Goal: Task Accomplishment & Management: Manage account settings

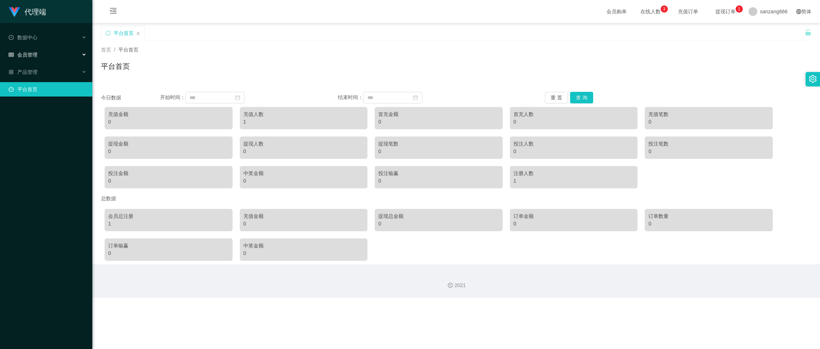
click at [38, 51] on div "会员管理" at bounding box center [46, 55] width 92 height 14
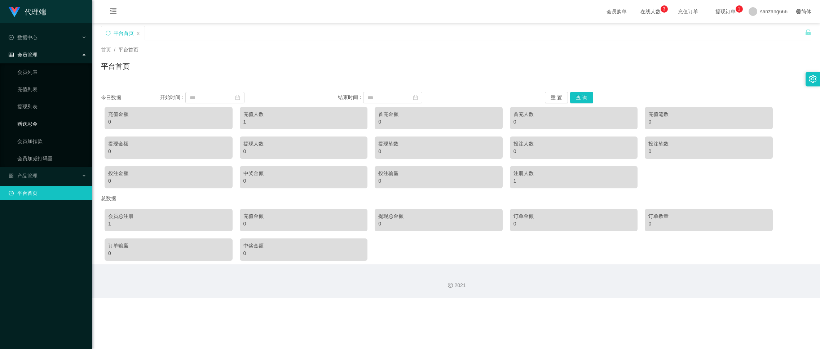
click at [35, 121] on link "赠送彩金" at bounding box center [51, 124] width 69 height 14
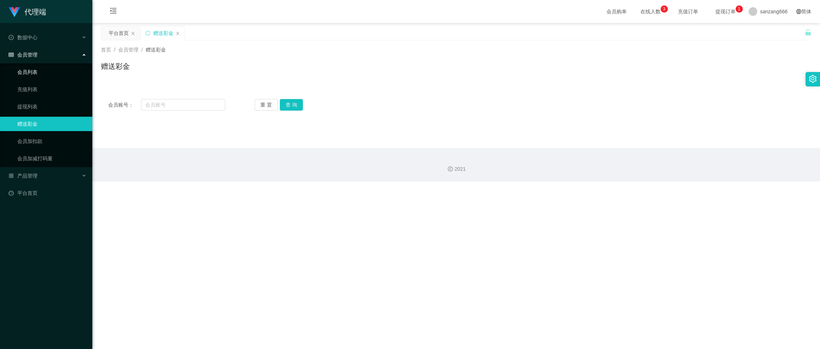
click at [24, 72] on link "会员列表" at bounding box center [51, 72] width 69 height 14
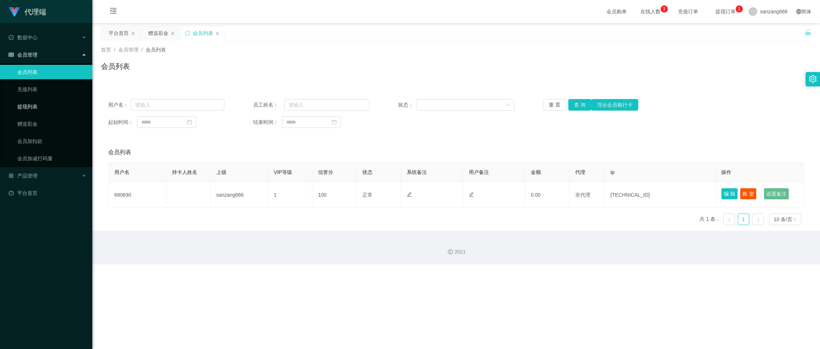
click at [31, 104] on link "提现列表" at bounding box center [51, 106] width 69 height 14
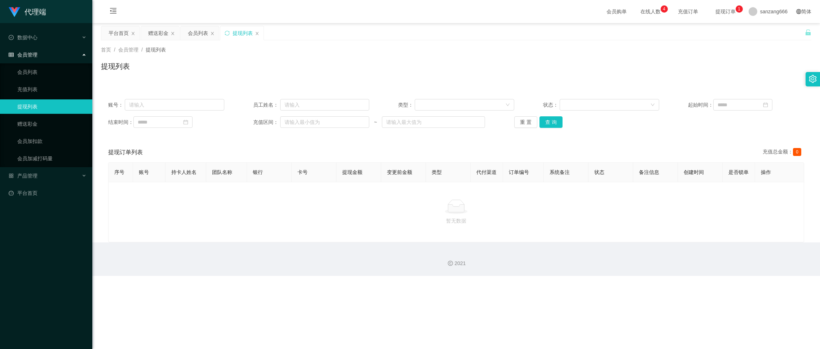
click at [24, 54] on span "会员管理" at bounding box center [23, 55] width 29 height 6
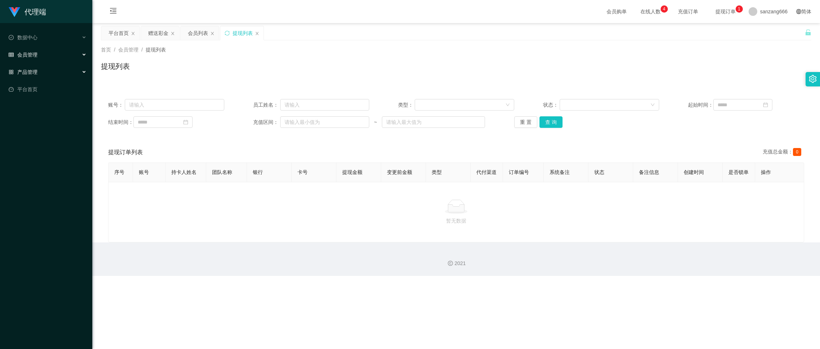
click at [35, 71] on span "产品管理" at bounding box center [23, 72] width 29 height 6
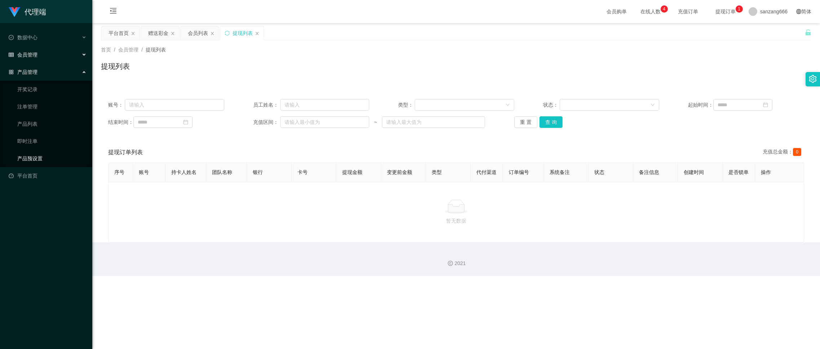
click at [34, 155] on link "产品预设置" at bounding box center [51, 158] width 69 height 14
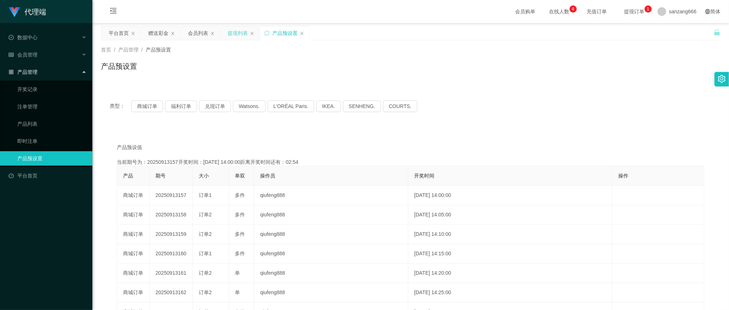
click at [239, 36] on div "提现列表" at bounding box center [237, 33] width 20 height 14
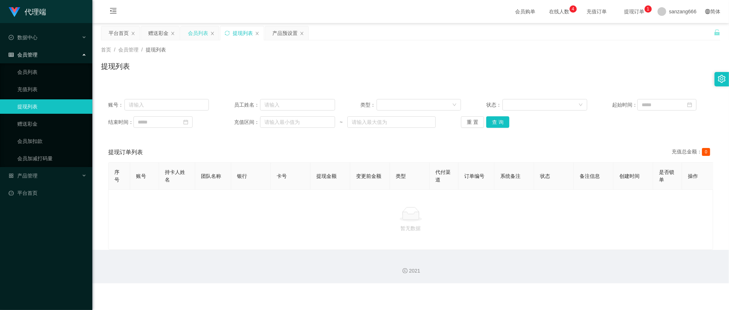
click at [203, 35] on div "会员列表" at bounding box center [198, 33] width 20 height 14
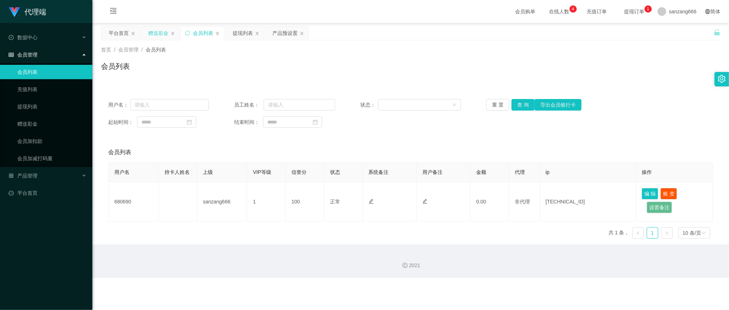
click at [169, 35] on div "赠送彩金" at bounding box center [160, 33] width 38 height 14
click at [150, 38] on div "赠送彩金" at bounding box center [158, 33] width 20 height 14
